Goal: Task Accomplishment & Management: Complete application form

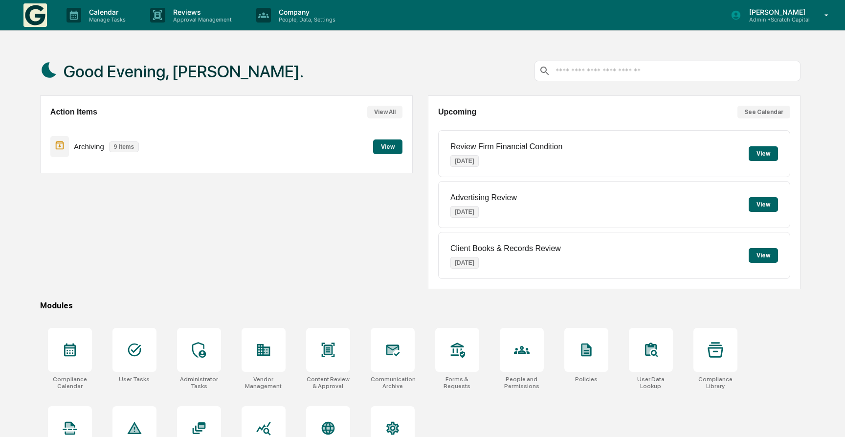
click at [803, 28] on div "[PERSON_NAME] Admin • Scratch Capital" at bounding box center [783, 15] width 124 height 30
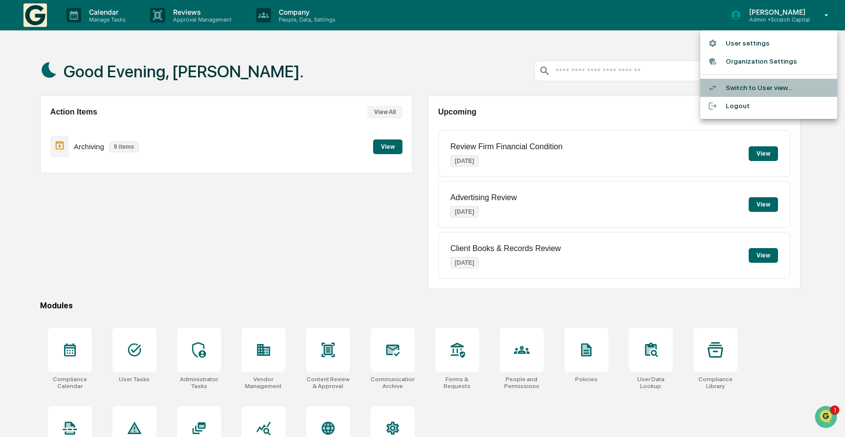
click at [755, 87] on li "Switch to User view..." at bounding box center [769, 88] width 137 height 18
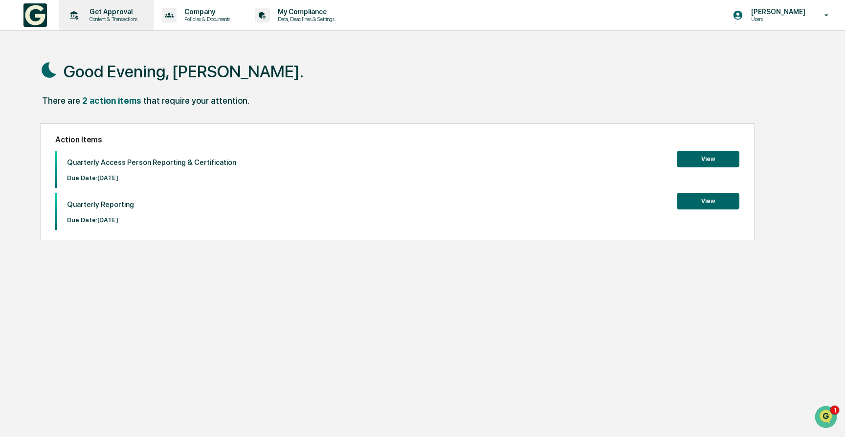
click at [95, 15] on p "Get Approval" at bounding box center [112, 12] width 61 height 8
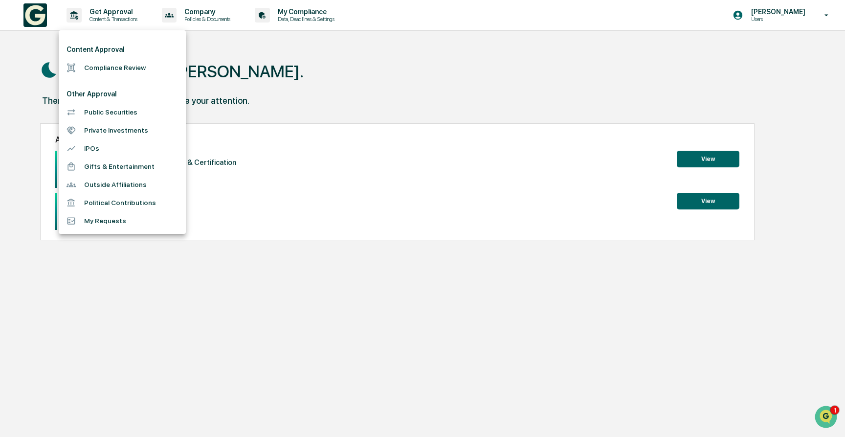
click at [108, 69] on li "Compliance Review" at bounding box center [122, 68] width 127 height 18
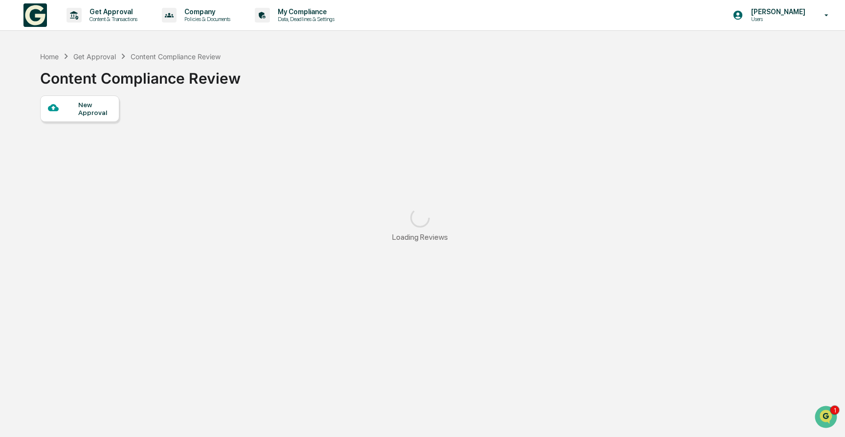
click at [92, 101] on div "New Approval" at bounding box center [94, 109] width 33 height 16
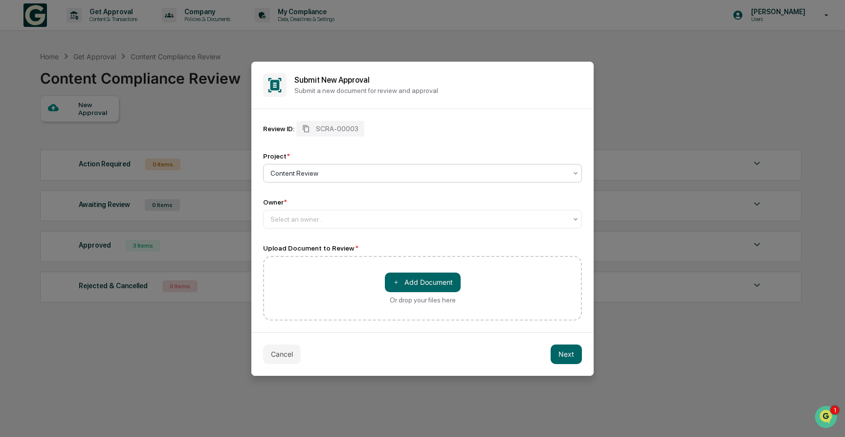
click at [338, 176] on div at bounding box center [419, 173] width 296 height 10
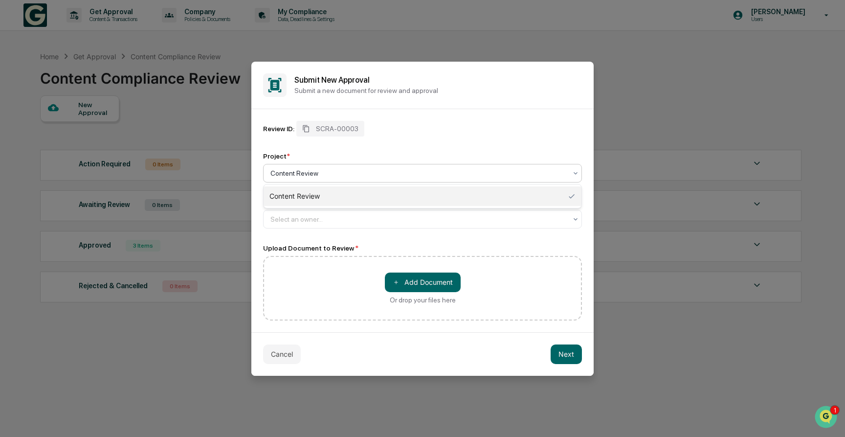
click at [338, 176] on div at bounding box center [419, 173] width 296 height 10
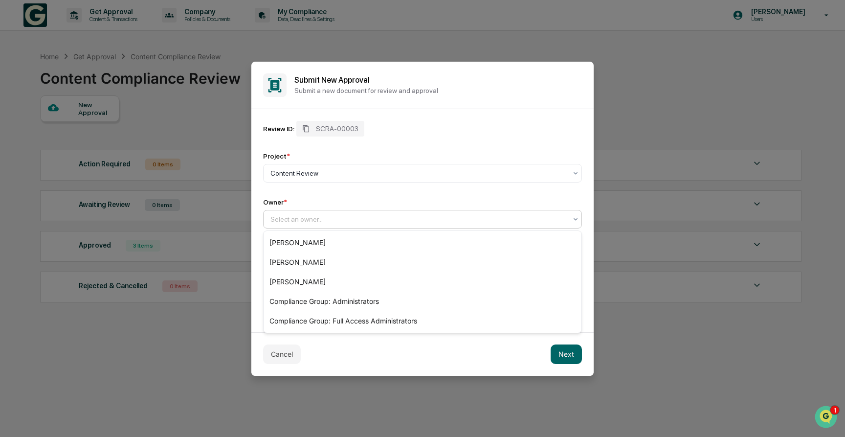
click at [334, 216] on div at bounding box center [419, 219] width 296 height 10
click at [329, 241] on div "[PERSON_NAME]" at bounding box center [423, 243] width 318 height 20
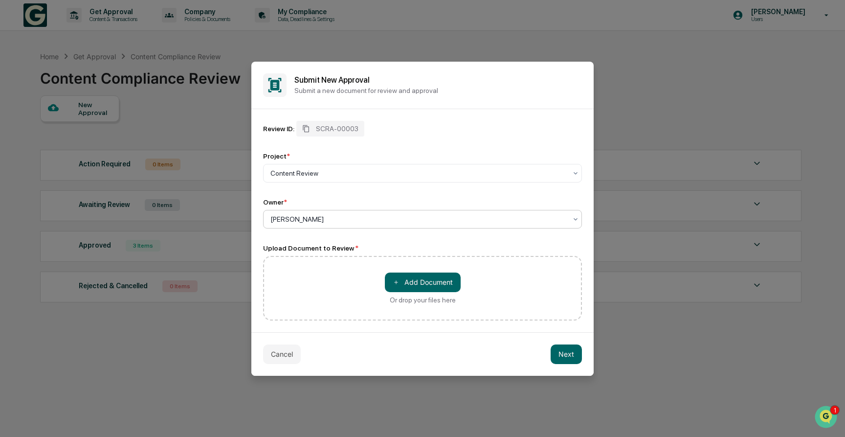
click at [411, 305] on div "＋ Add Document Or drop your files here" at bounding box center [422, 288] width 319 height 65
click at [404, 284] on button "＋ Add Document" at bounding box center [423, 283] width 76 height 20
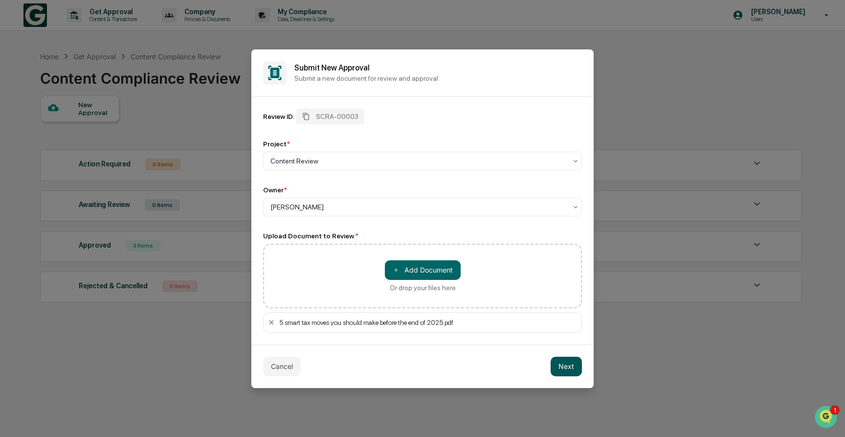
click at [572, 371] on button "Next" at bounding box center [566, 367] width 31 height 20
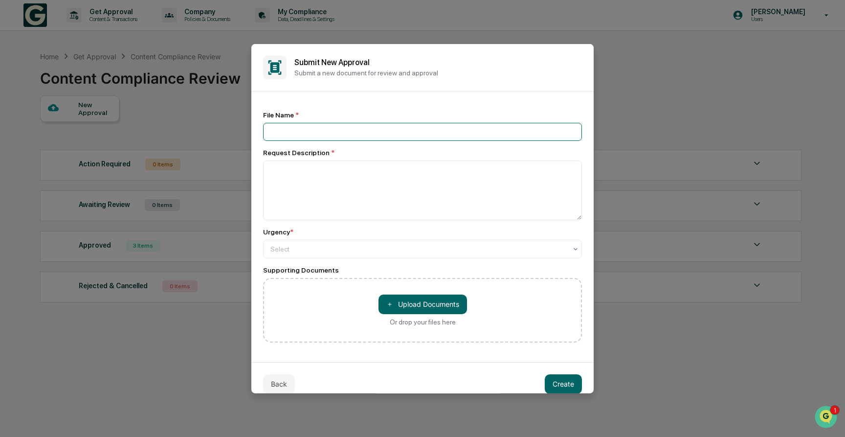
click at [338, 136] on input at bounding box center [422, 131] width 319 height 18
click at [271, 131] on input "******" at bounding box center [422, 131] width 319 height 18
click at [375, 138] on input "**********" at bounding box center [422, 131] width 319 height 18
click at [384, 132] on input "**********" at bounding box center [422, 131] width 319 height 18
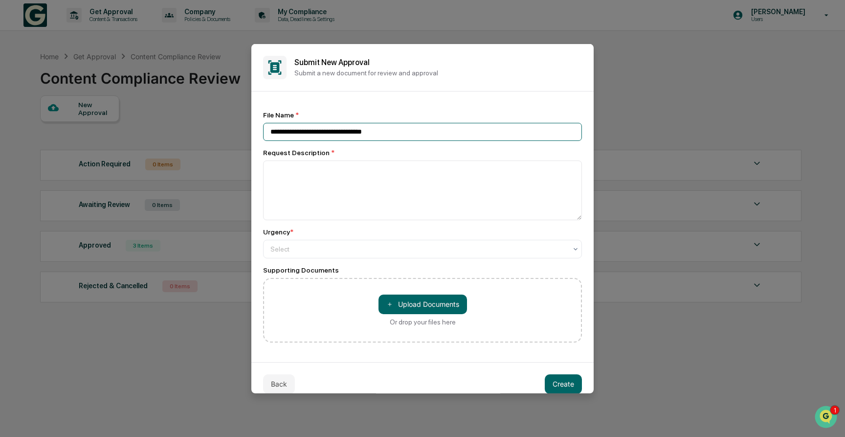
click at [384, 132] on input "**********" at bounding box center [422, 131] width 319 height 18
type input "**********"
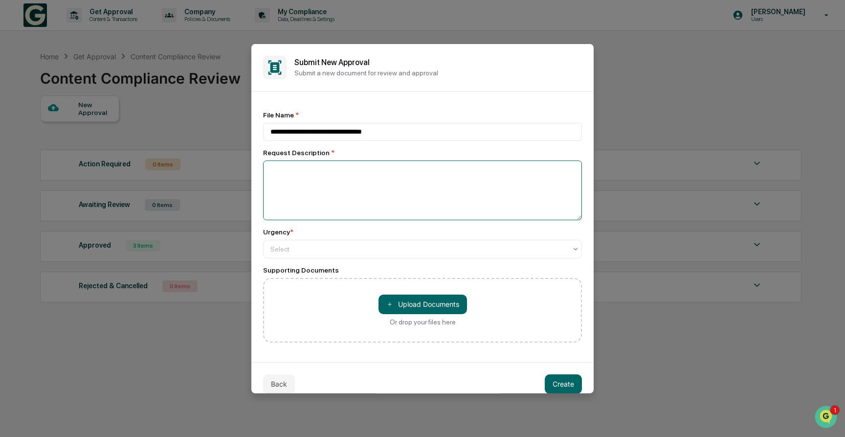
click at [362, 181] on textarea at bounding box center [422, 190] width 319 height 60
paste textarea "**********"
type textarea "**********"
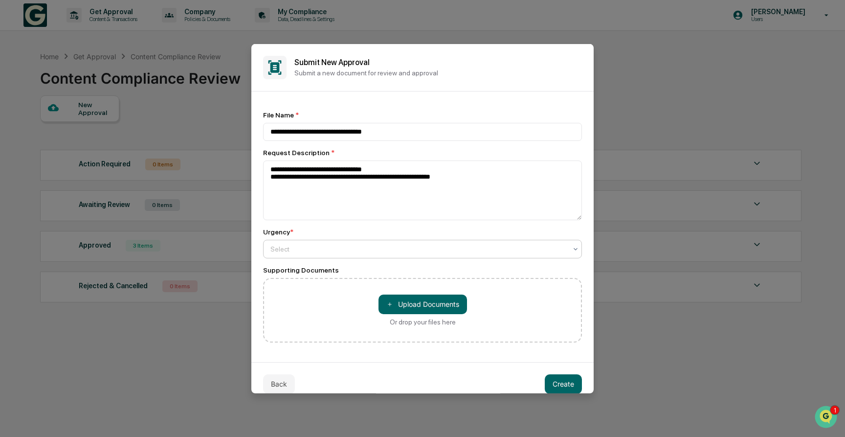
click at [321, 248] on div at bounding box center [419, 249] width 296 height 10
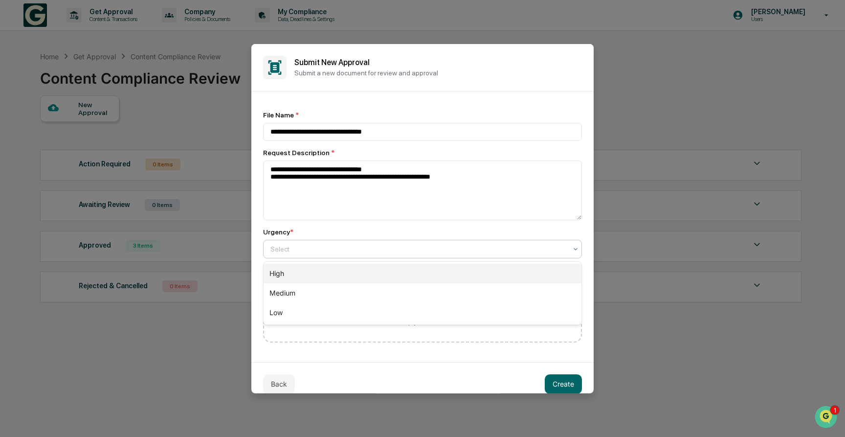
click at [316, 274] on div "High" at bounding box center [423, 274] width 318 height 20
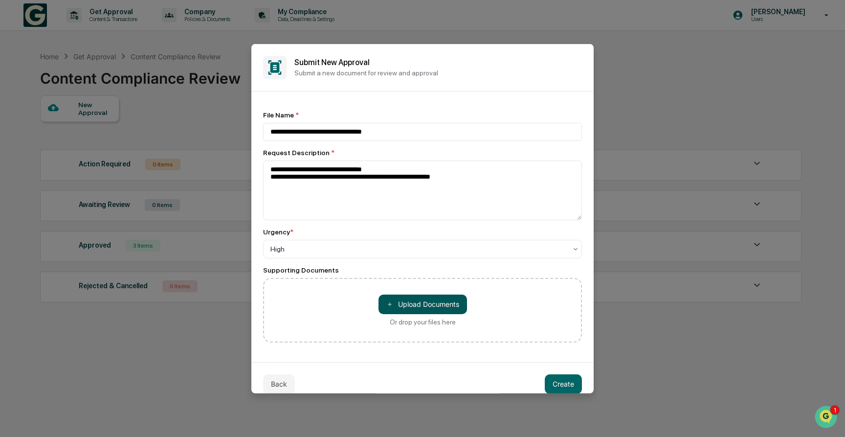
click at [394, 310] on button "＋ Upload Documents" at bounding box center [423, 304] width 89 height 20
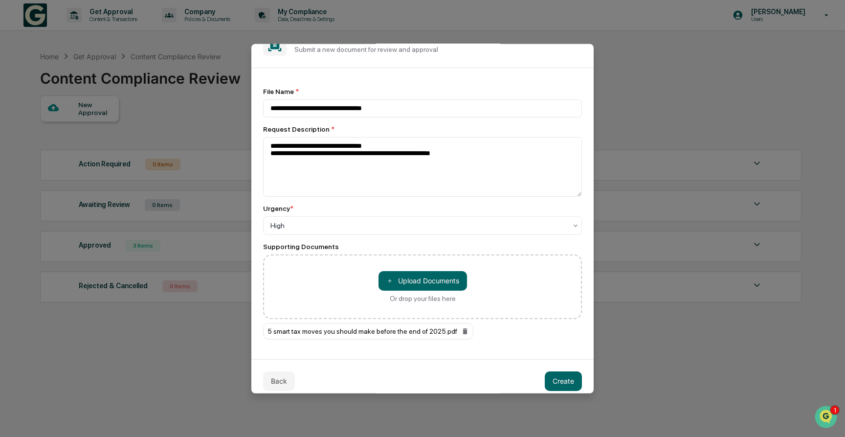
scroll to position [34, 0]
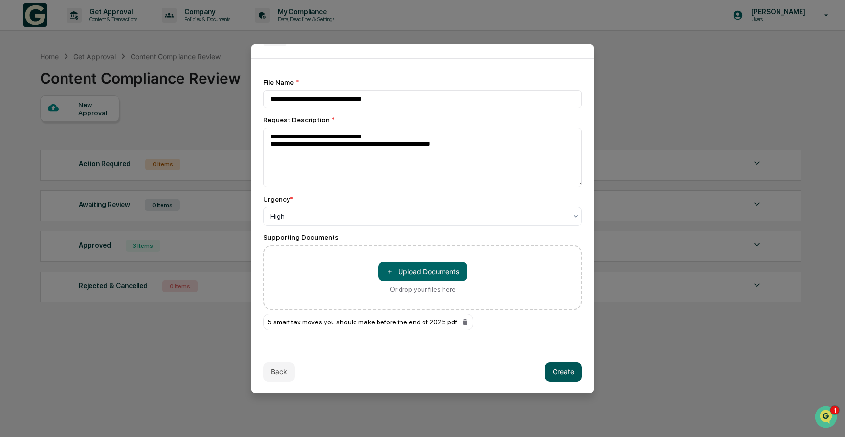
click at [568, 374] on button "Create" at bounding box center [563, 372] width 37 height 20
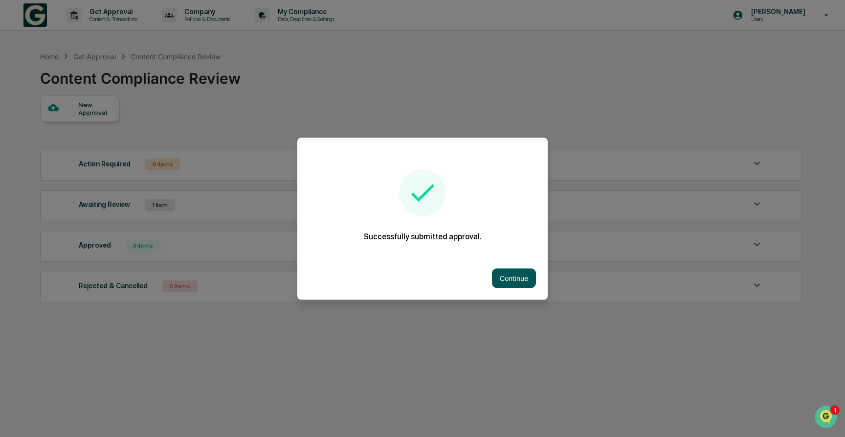
click at [512, 277] on button "Continue" at bounding box center [514, 278] width 44 height 20
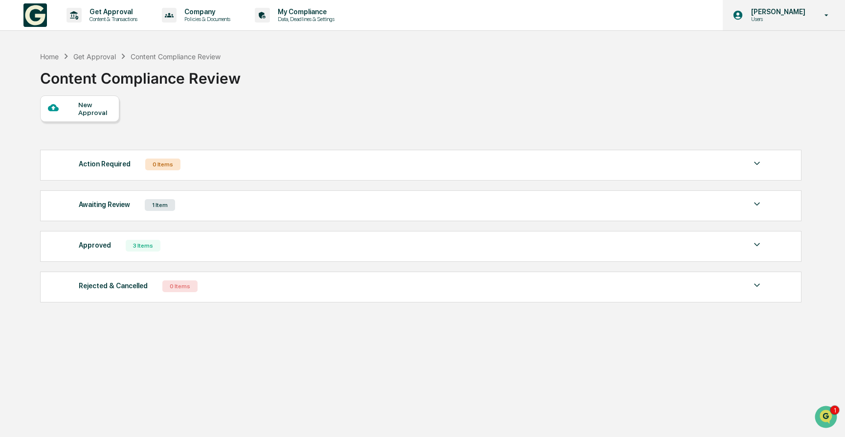
click at [798, 12] on p "[PERSON_NAME]" at bounding box center [777, 12] width 67 height 8
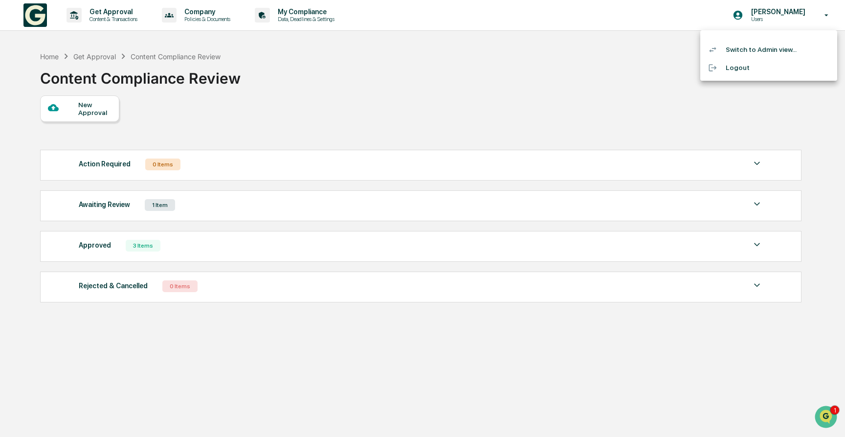
click at [749, 51] on li "Switch to Admin view..." at bounding box center [769, 50] width 137 height 18
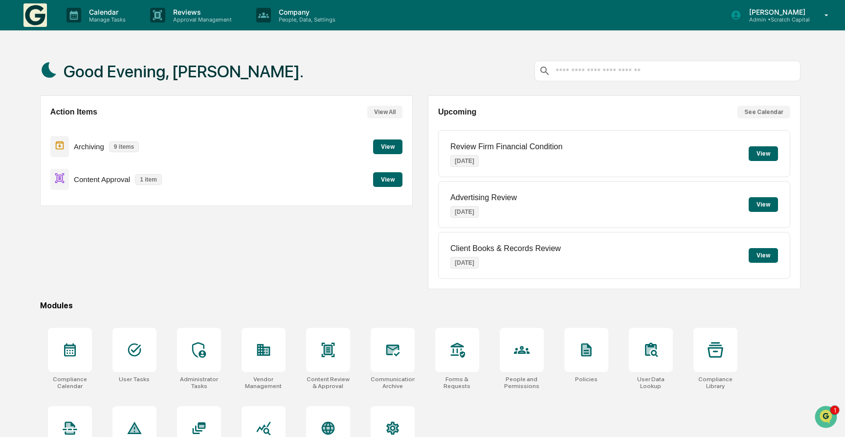
click at [386, 176] on button "View" at bounding box center [387, 179] width 29 height 15
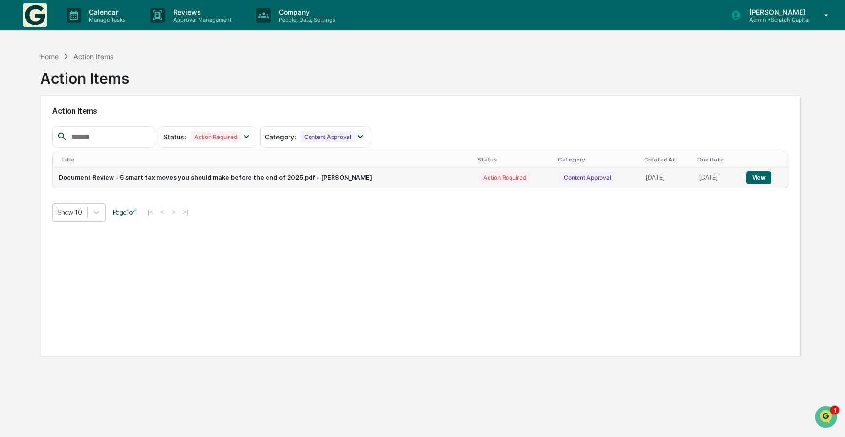
click at [766, 181] on button "View" at bounding box center [759, 177] width 25 height 13
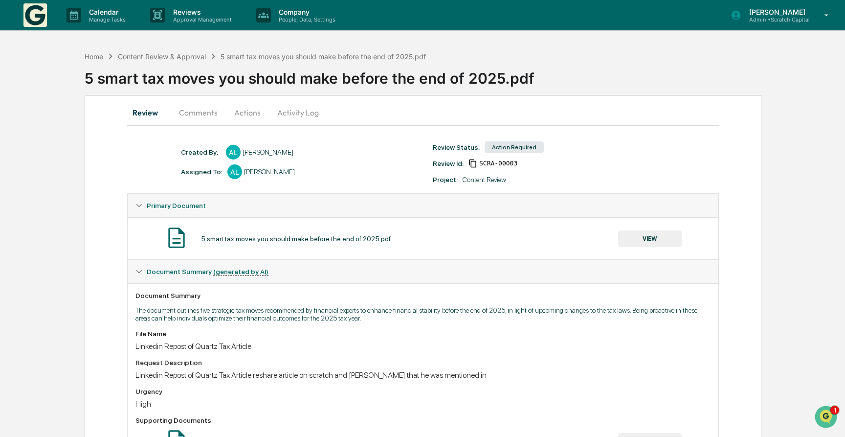
click at [204, 112] on button "Comments" at bounding box center [198, 112] width 54 height 23
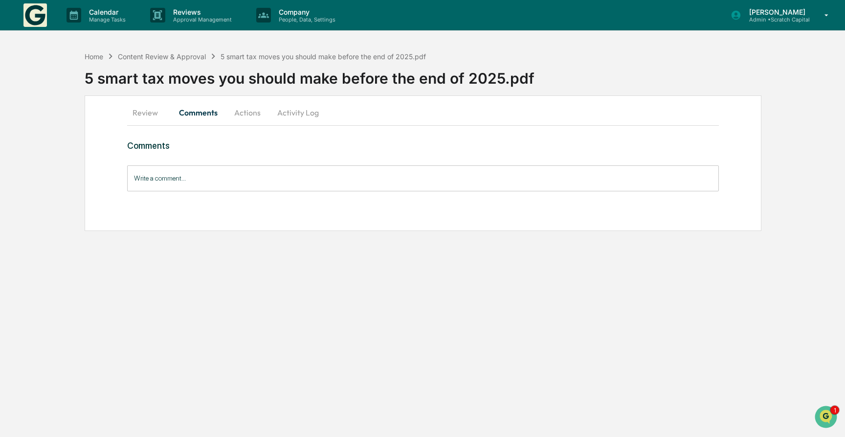
click at [291, 110] on button "Activity Log" at bounding box center [298, 112] width 57 height 23
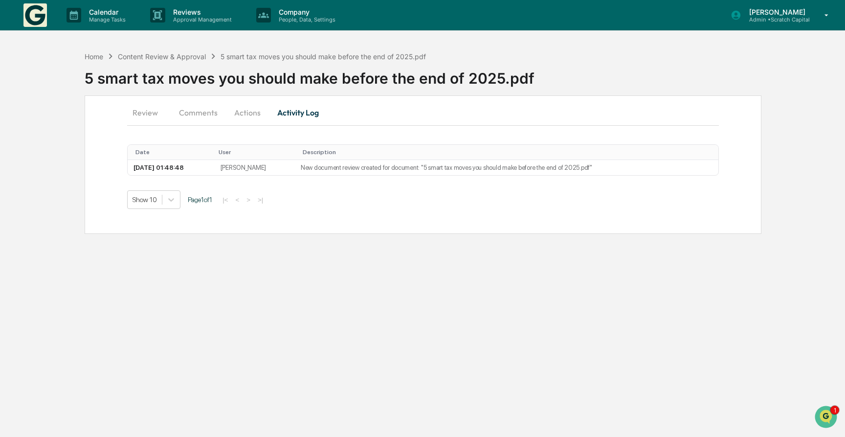
click at [251, 113] on button "Actions" at bounding box center [248, 112] width 44 height 23
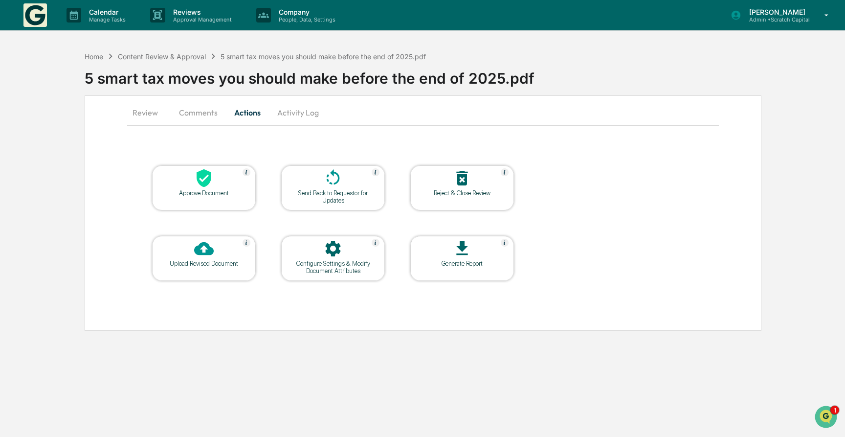
click at [196, 195] on div "Approve Document" at bounding box center [204, 192] width 88 height 7
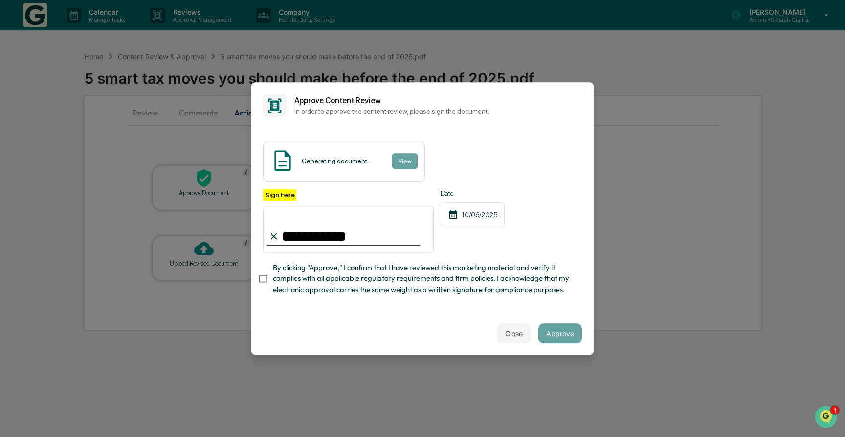
type input "**********"
click at [492, 266] on span "By clicking "Approve," I confirm that I have reviewed this marketing material a…" at bounding box center [423, 278] width 301 height 33
click at [405, 197] on div "**********" at bounding box center [348, 221] width 171 height 64
click at [407, 166] on button "View" at bounding box center [404, 161] width 25 height 16
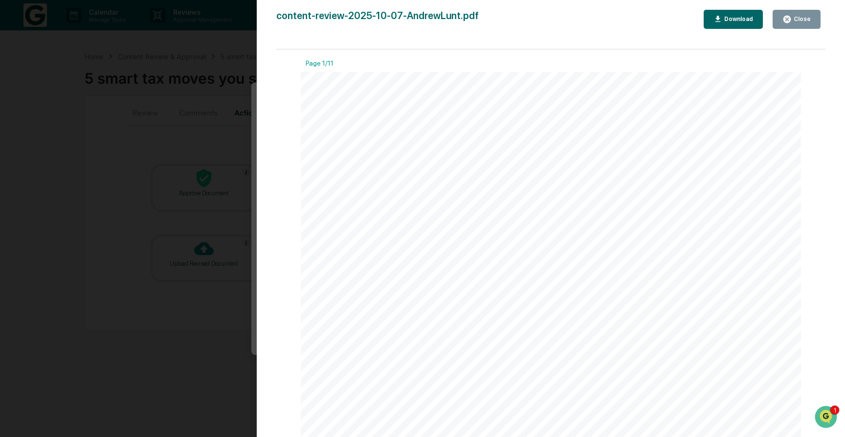
click at [734, 16] on div "Download" at bounding box center [738, 19] width 31 height 7
click at [783, 23] on button "Close" at bounding box center [797, 19] width 48 height 19
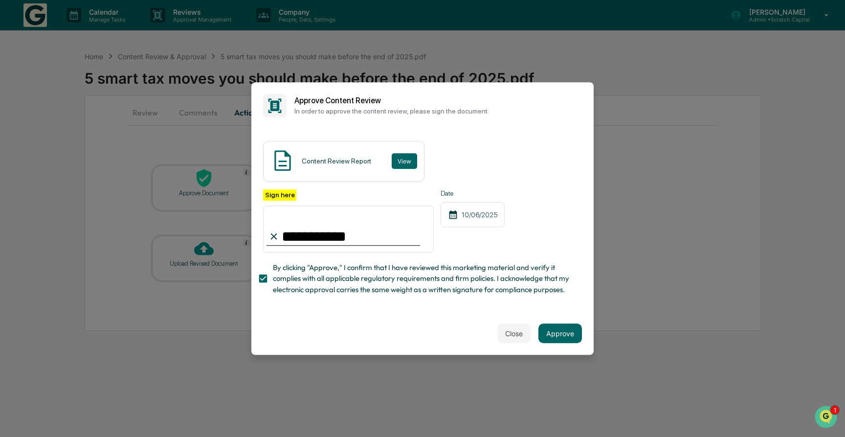
click at [527, 279] on span "By clicking "Approve," I confirm that I have reviewed this marketing material a…" at bounding box center [423, 278] width 301 height 33
click at [353, 281] on span "By clicking "Approve," I confirm that I have reviewed this marketing material a…" at bounding box center [423, 278] width 301 height 33
click at [568, 335] on button "Approve" at bounding box center [561, 333] width 44 height 20
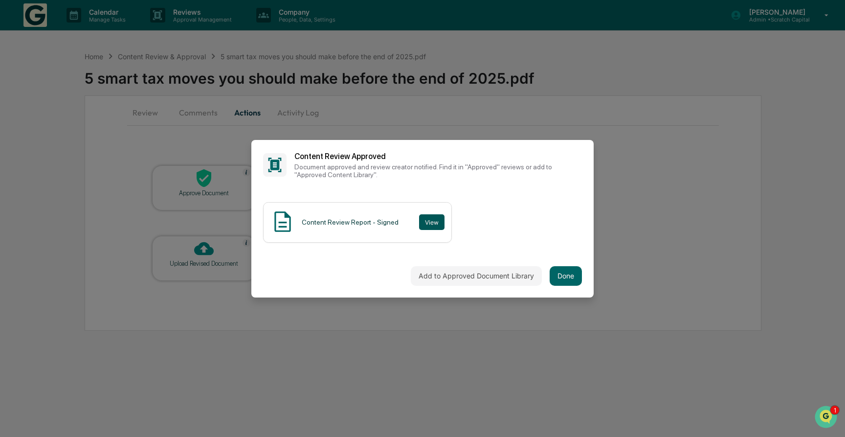
click at [438, 223] on button "View" at bounding box center [431, 222] width 25 height 16
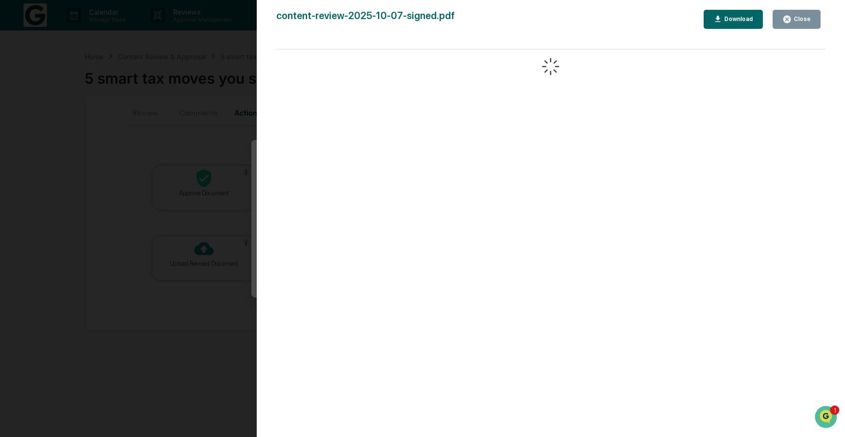
click at [745, 24] on button "Download" at bounding box center [734, 19] width 60 height 19
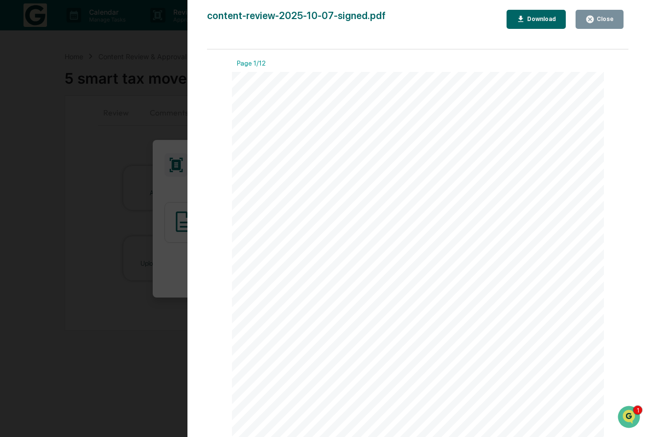
click at [292, 127] on span "Scratch" at bounding box center [281, 128] width 62 height 18
click at [542, 27] on button "Download" at bounding box center [536, 19] width 60 height 19
